Goal: Information Seeking & Learning: Learn about a topic

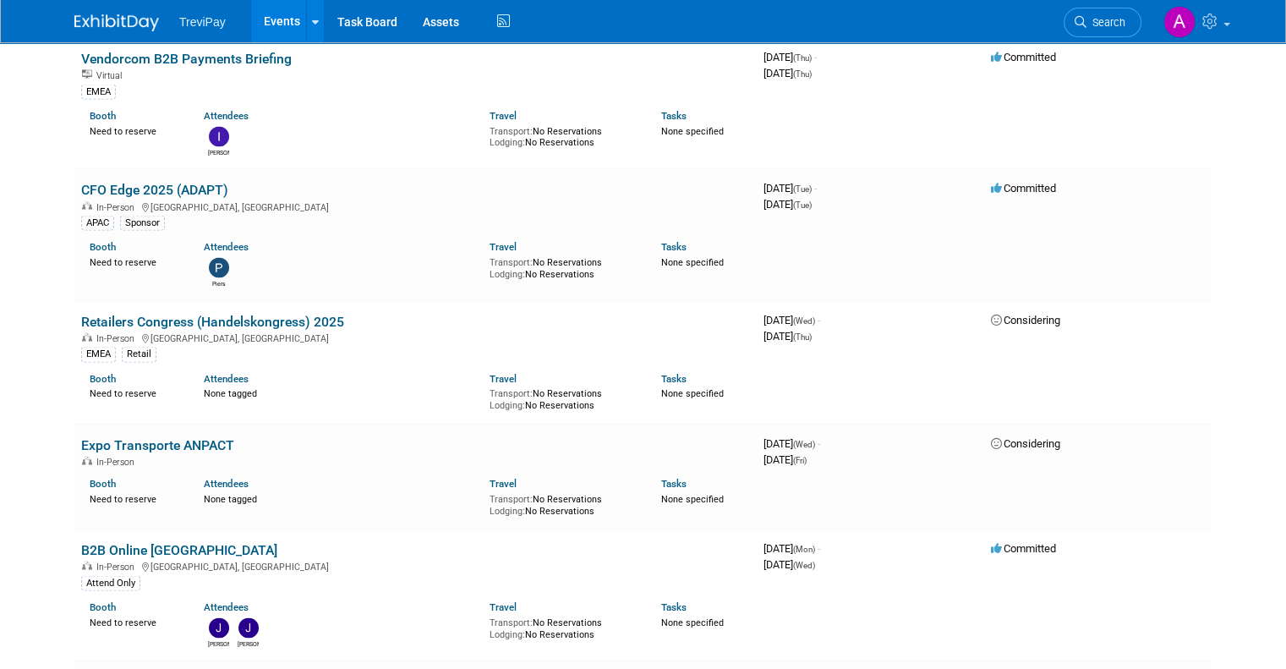
scroll to position [3296, 0]
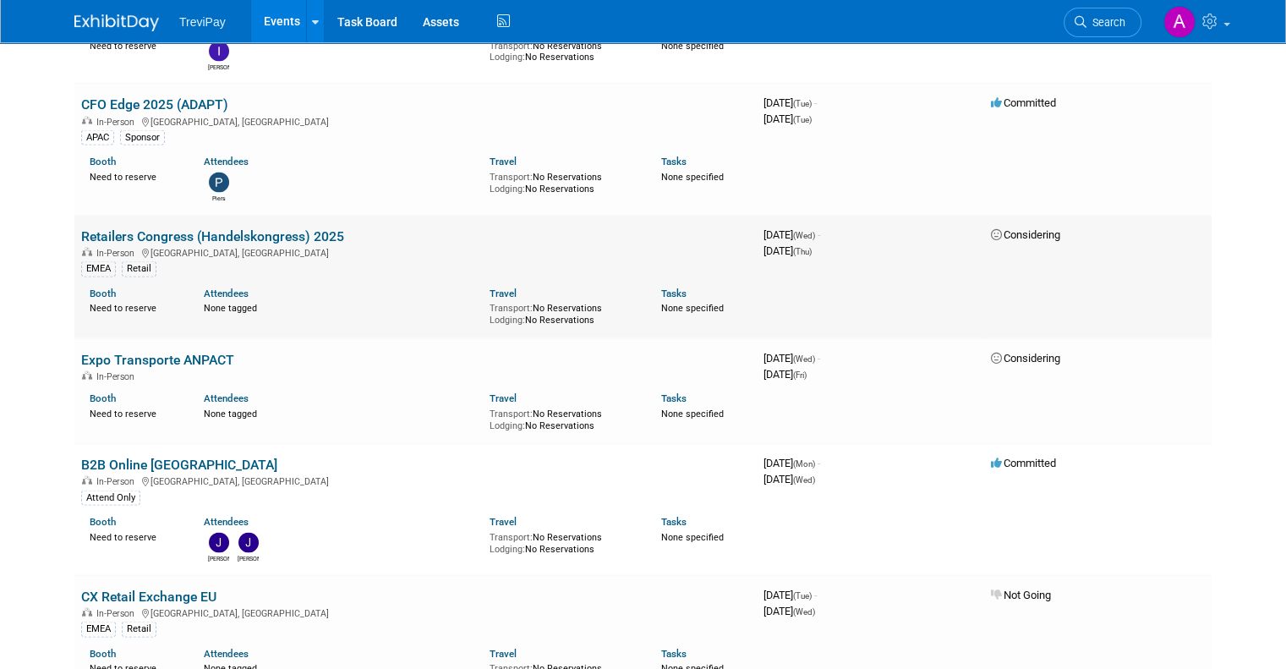
click at [314, 228] on link "Retailers Congress (Handelskongress) 2025" at bounding box center [212, 236] width 263 height 16
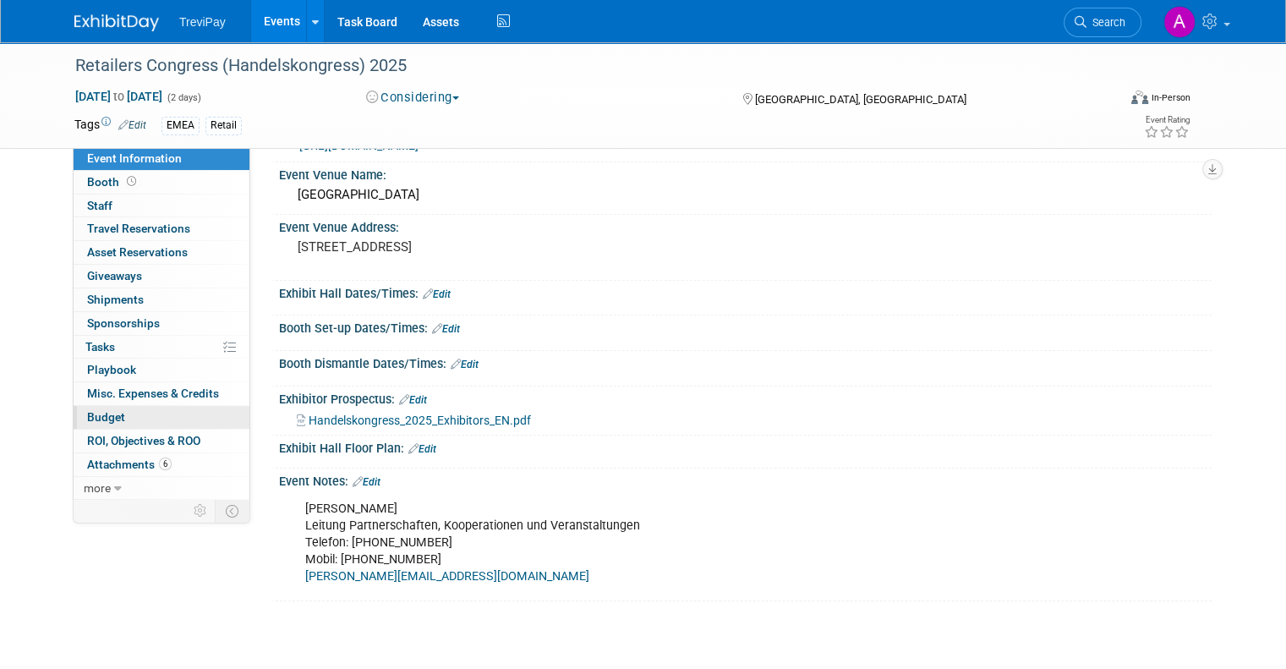
scroll to position [85, 0]
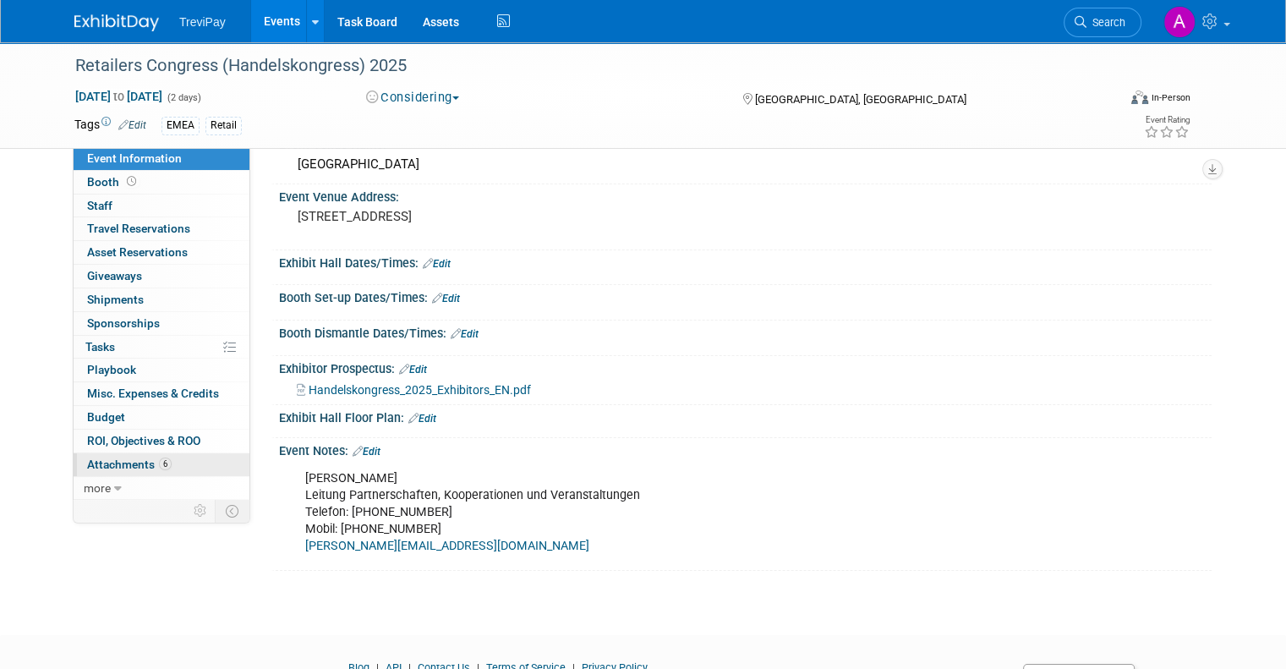
click at [118, 460] on span "Attachments 6" at bounding box center [129, 464] width 85 height 14
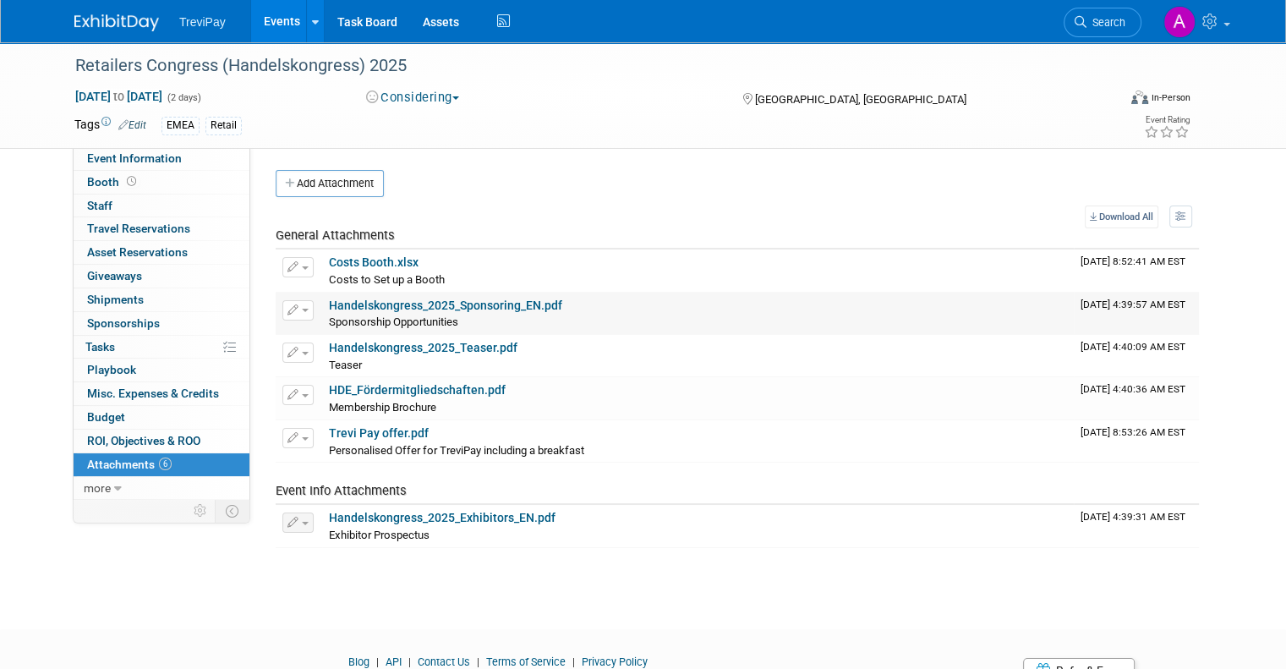
click at [462, 306] on link "Handelskongress_2025_Sponsoring_EN.pdf" at bounding box center [445, 305] width 233 height 14
click at [393, 345] on link "Handelskongress_2025_Teaser.pdf" at bounding box center [423, 348] width 188 height 14
click at [90, 181] on span "Booth" at bounding box center [113, 182] width 52 height 14
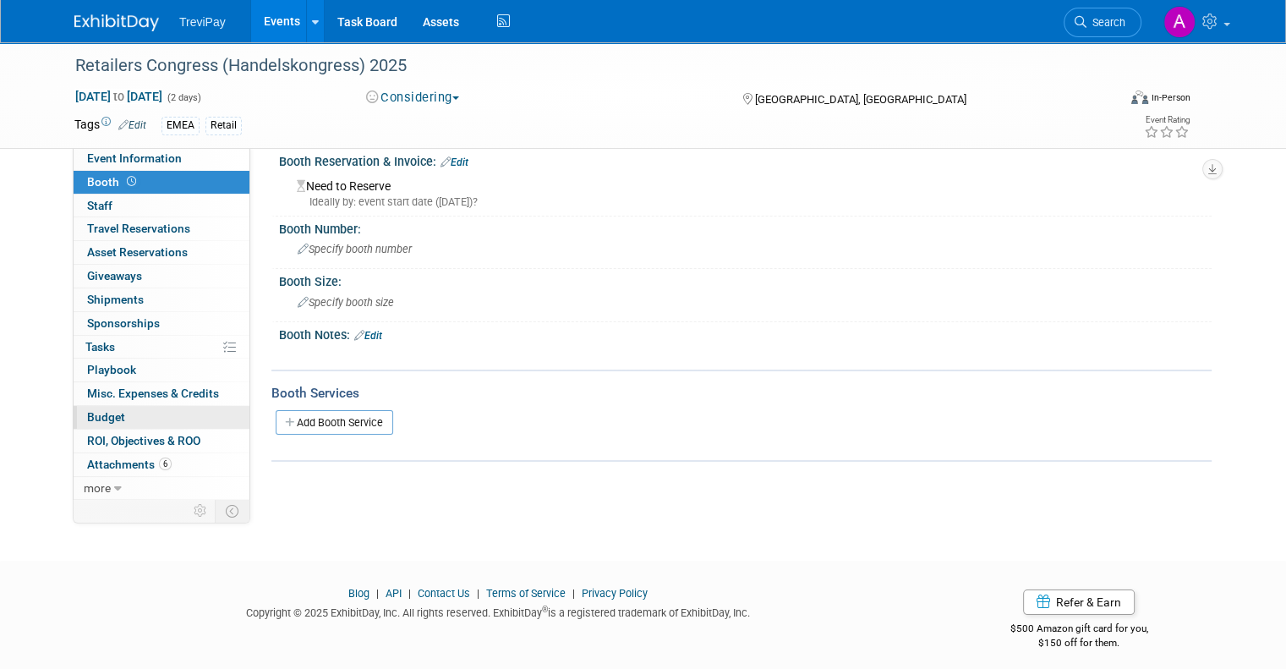
scroll to position [27, 0]
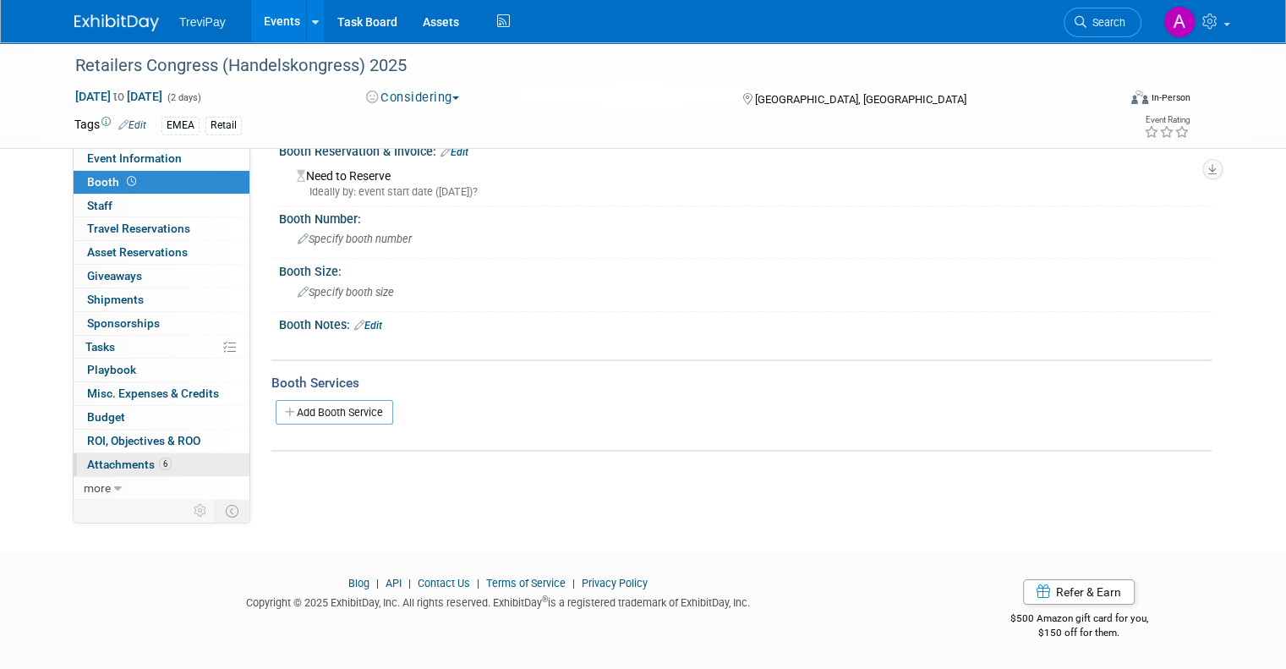
click at [116, 465] on span "Attachments 6" at bounding box center [129, 464] width 85 height 14
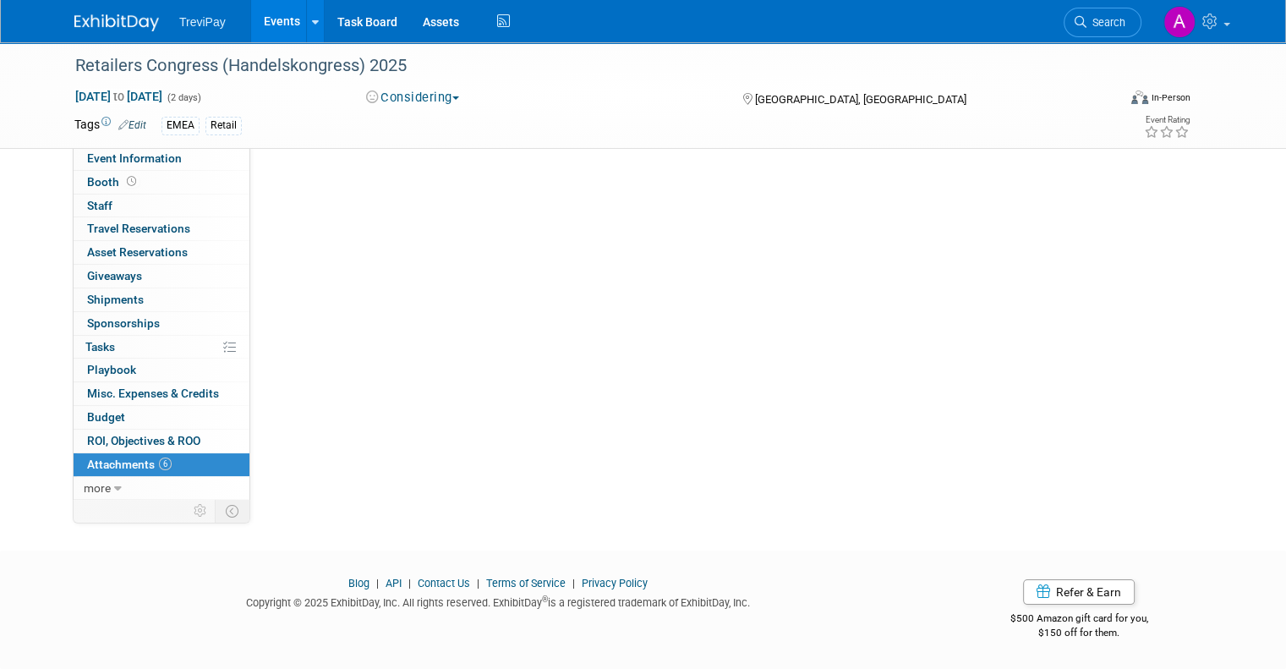
scroll to position [0, 0]
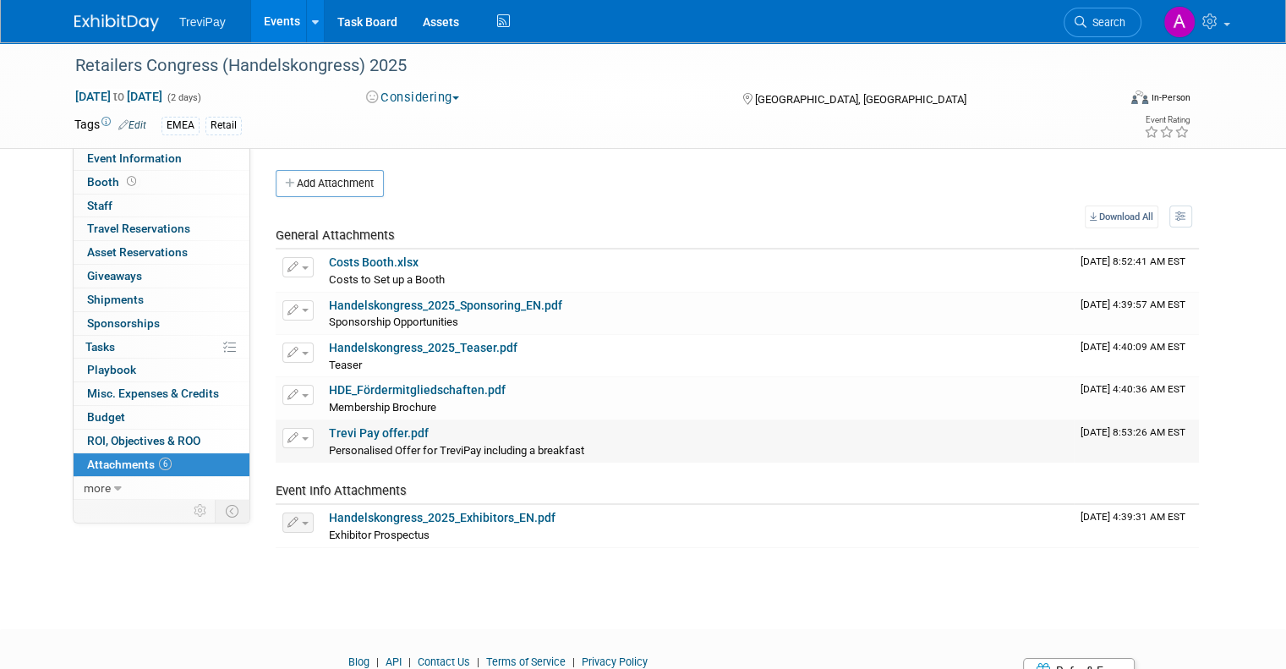
click at [385, 431] on link "Trevi Pay offer.pdf" at bounding box center [379, 433] width 100 height 14
click at [95, 486] on span "more" at bounding box center [97, 488] width 27 height 14
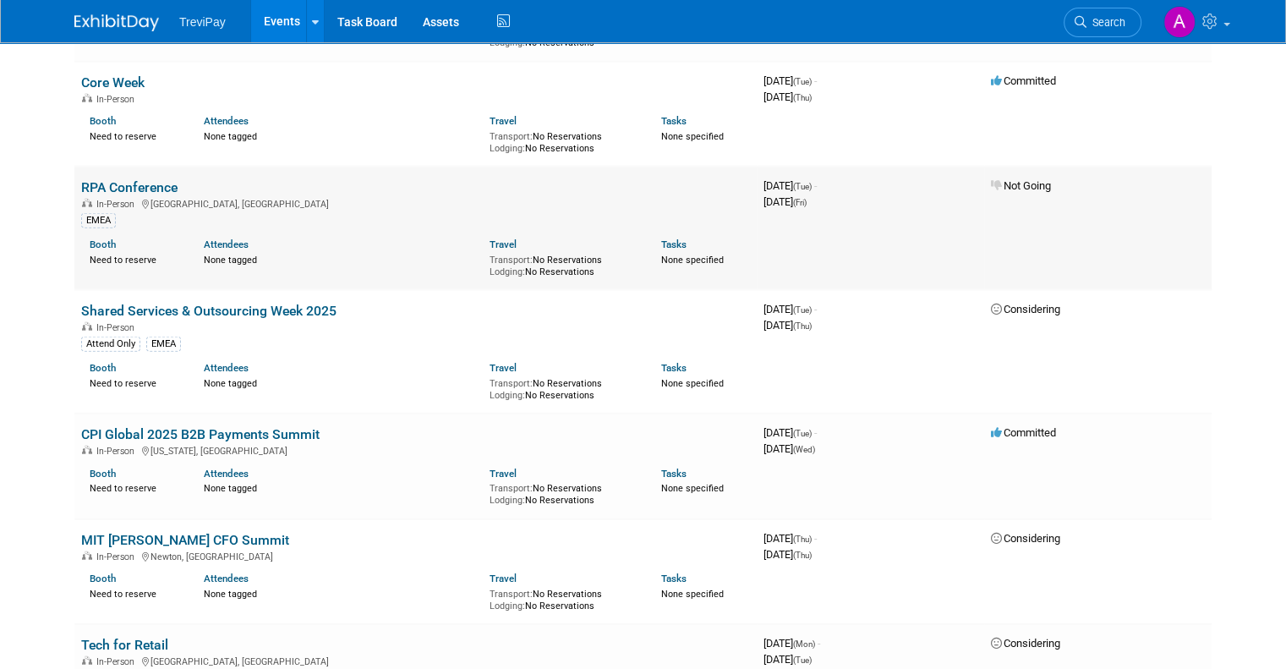
scroll to position [3972, 0]
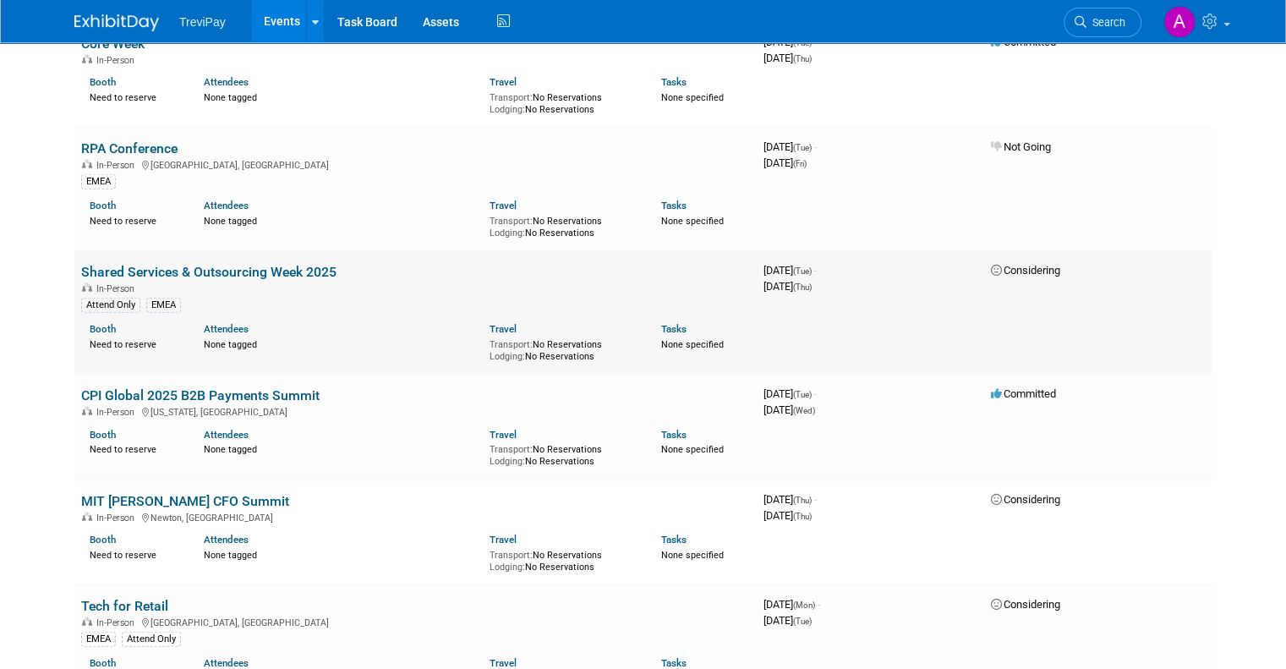
click at [300, 264] on link "Shared Services & Outsourcing Week 2025" at bounding box center [208, 272] width 255 height 16
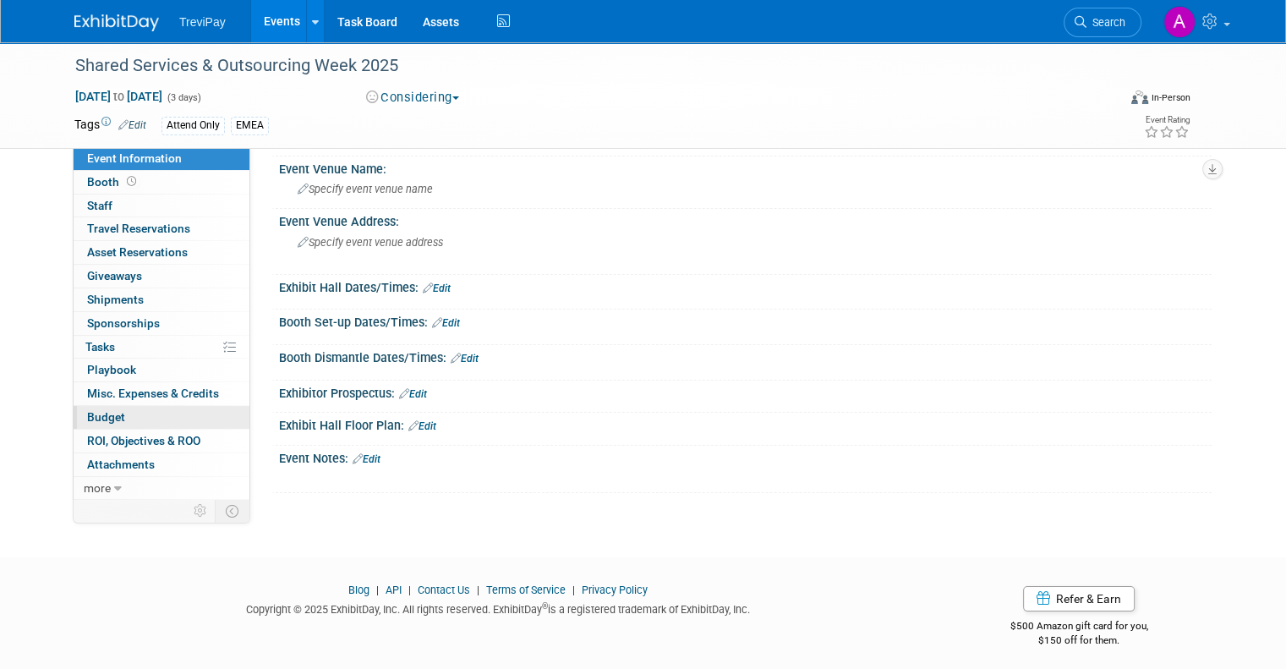
scroll to position [63, 0]
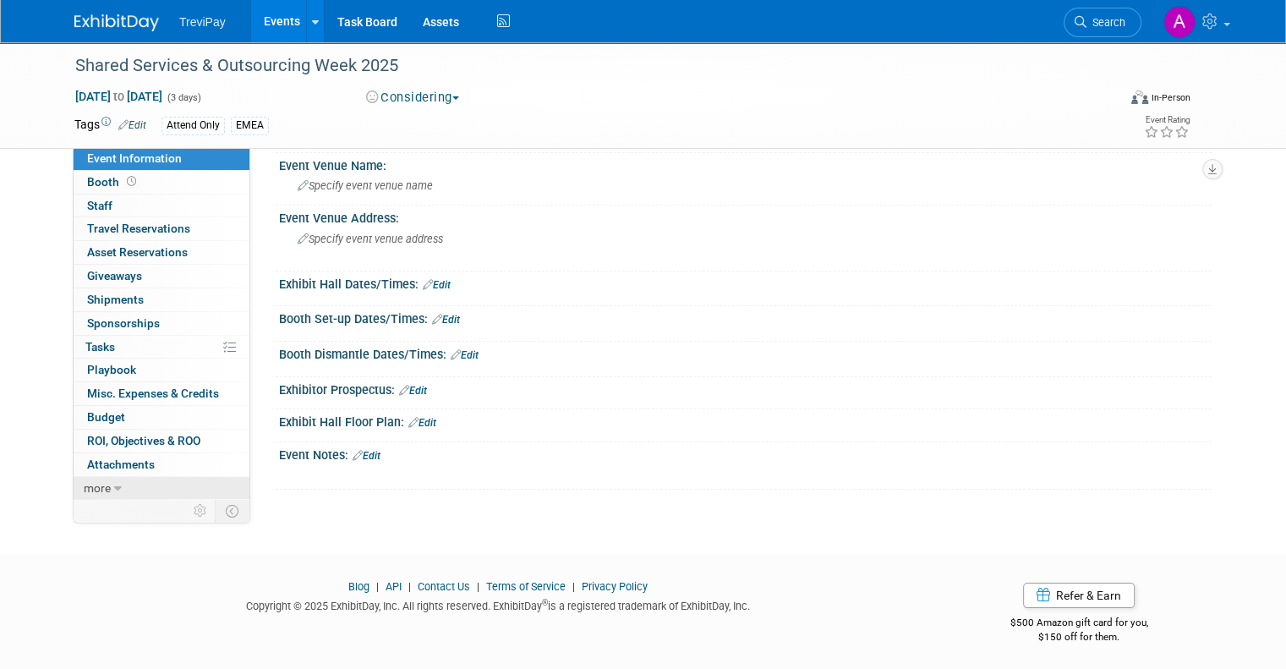
click at [95, 487] on span "more" at bounding box center [97, 488] width 27 height 14
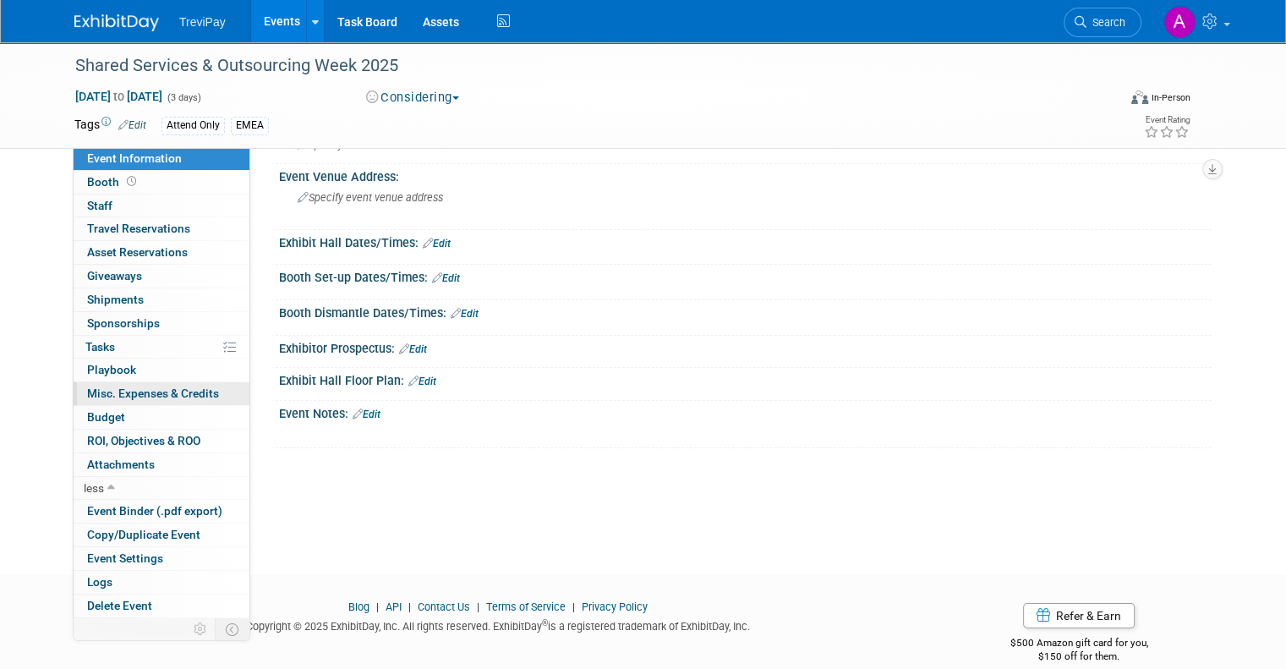
scroll to position [128, 0]
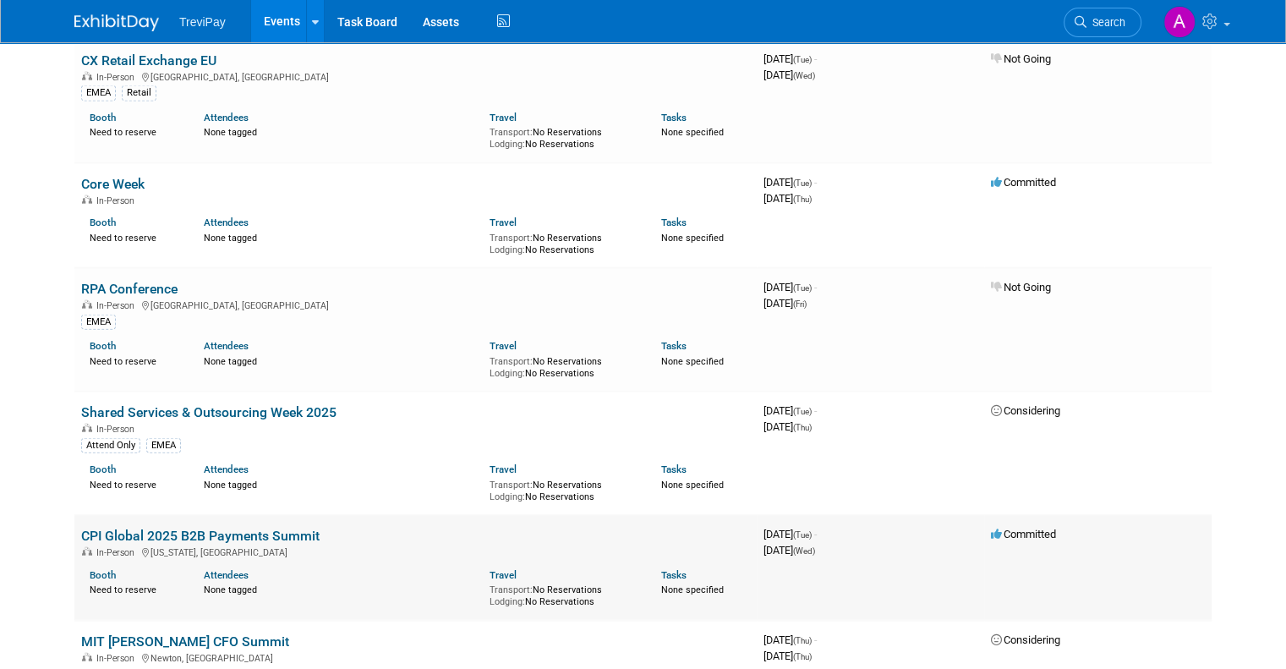
scroll to position [3803, 0]
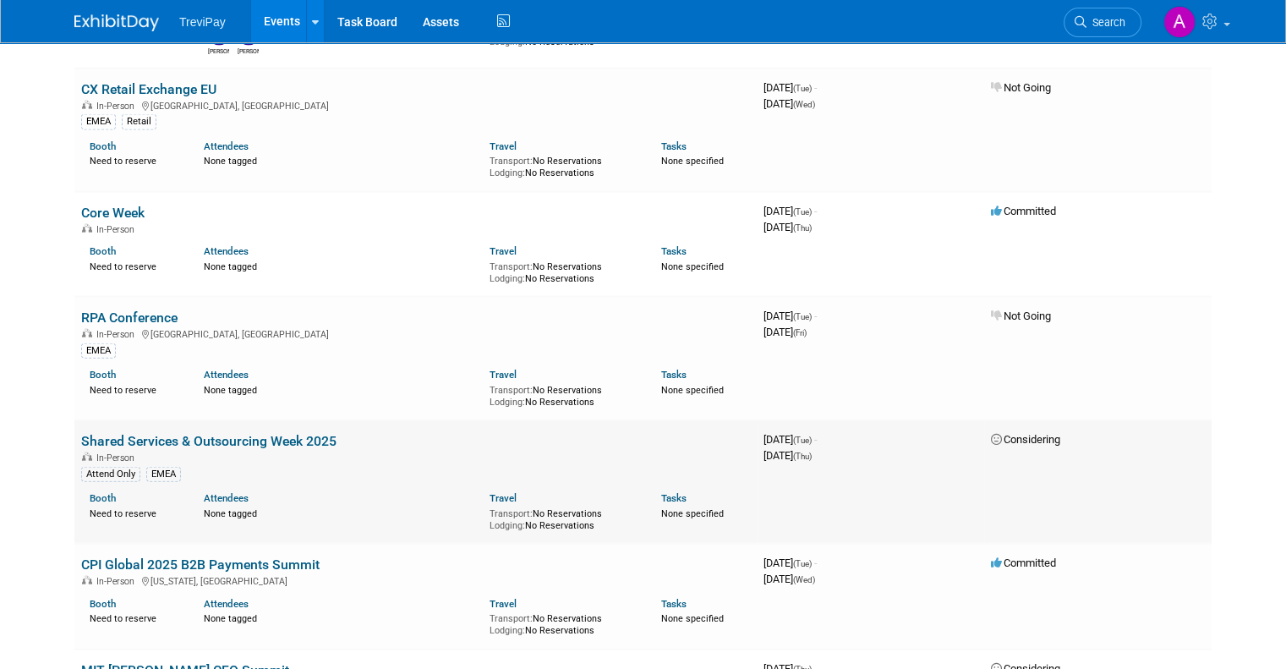
click at [291, 433] on link "Shared Services & Outsourcing Week 2025" at bounding box center [208, 441] width 255 height 16
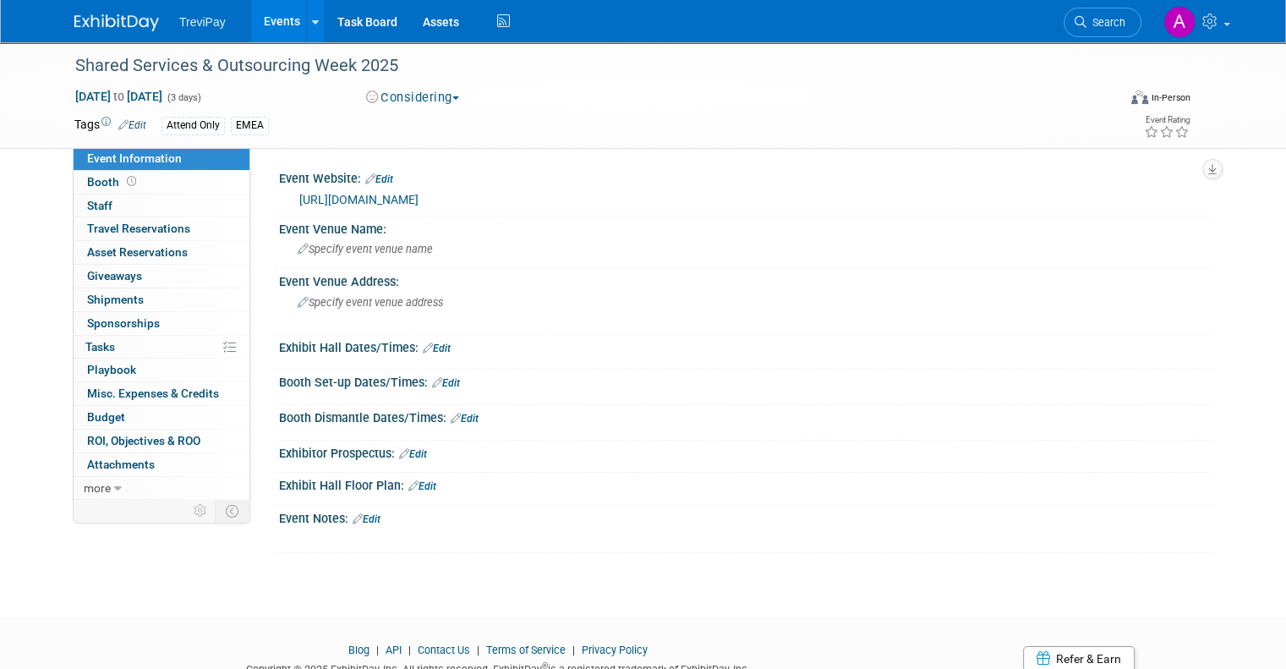
click at [418, 199] on link "https://www.ssonetwork.com/events-sharedserviceswoche" at bounding box center [358, 200] width 119 height 14
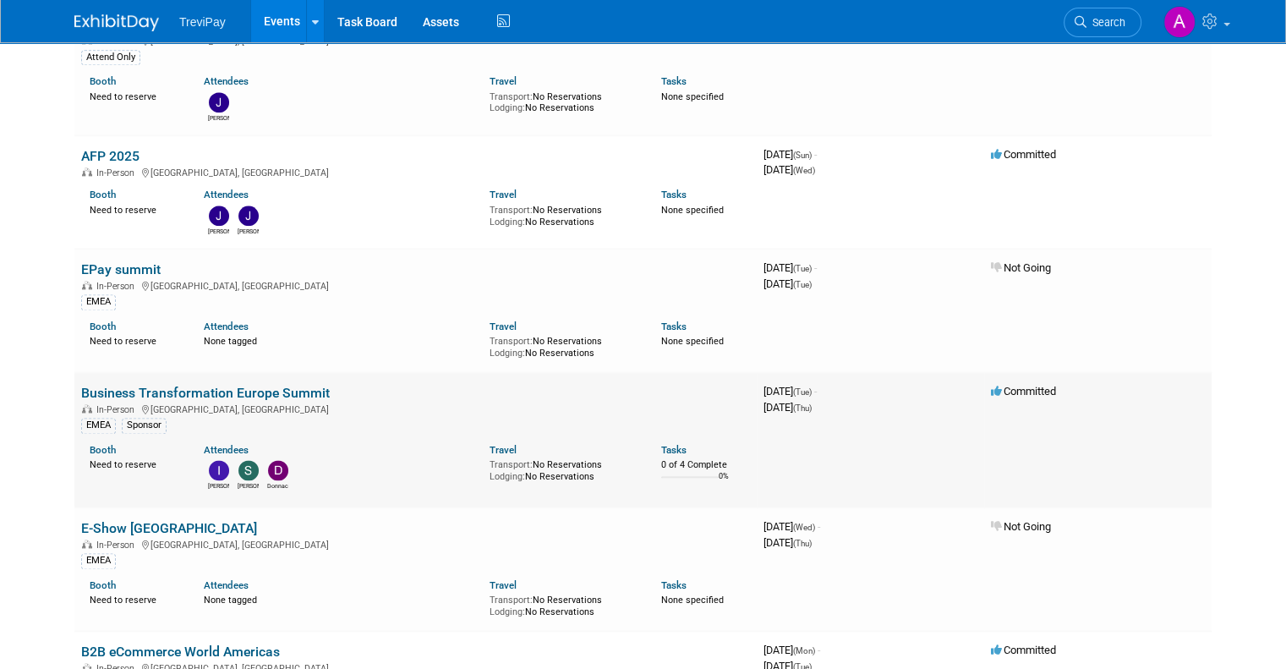
scroll to position [2113, 0]
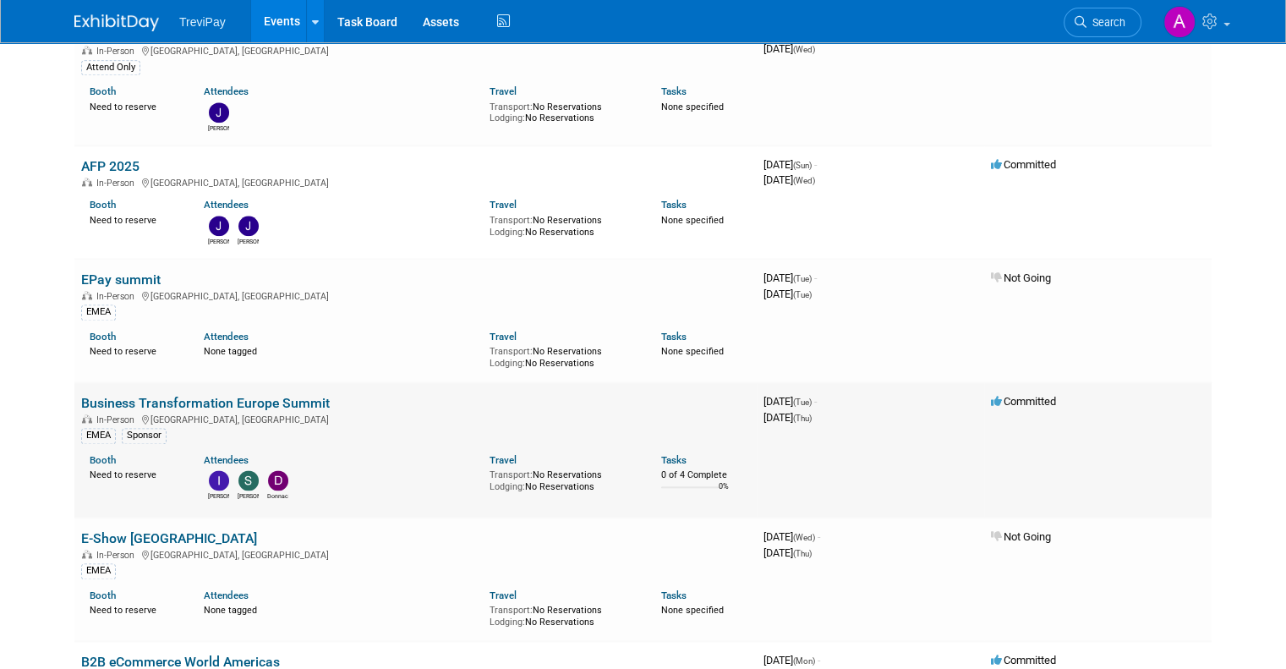
click at [277, 395] on link "Business Transformation Europe Summit" at bounding box center [205, 403] width 248 height 16
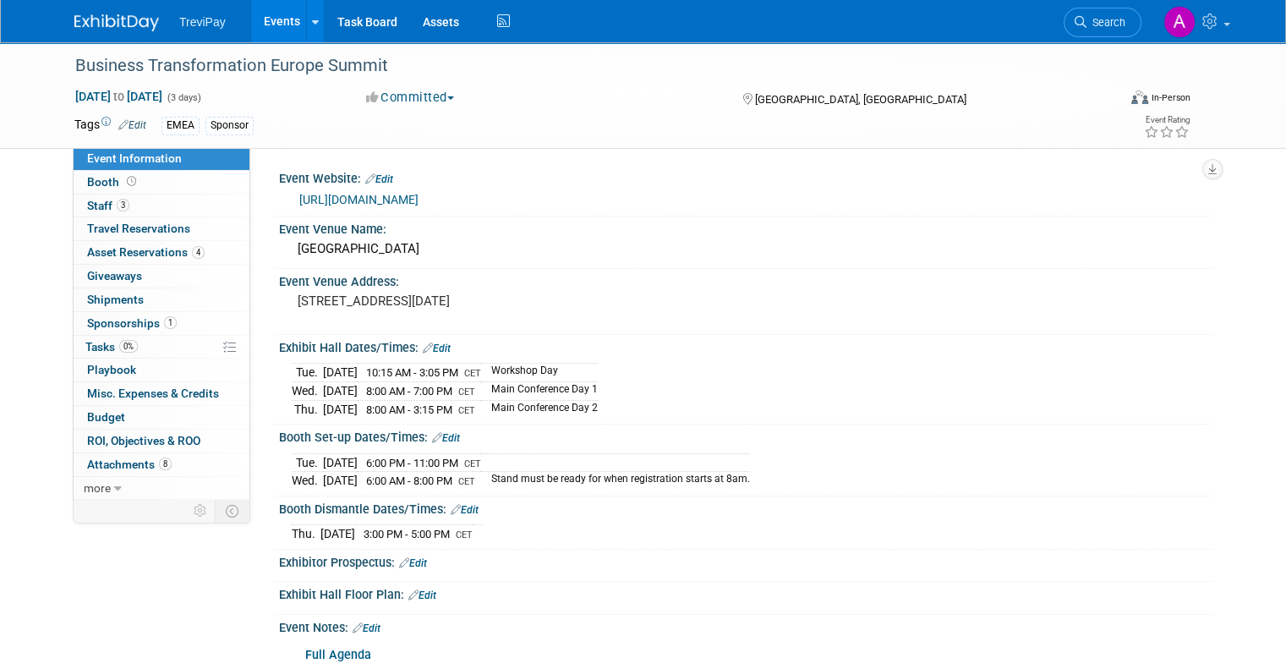
click at [418, 202] on link "[URL][DOMAIN_NAME]" at bounding box center [358, 200] width 119 height 14
